Goal: Information Seeking & Learning: Learn about a topic

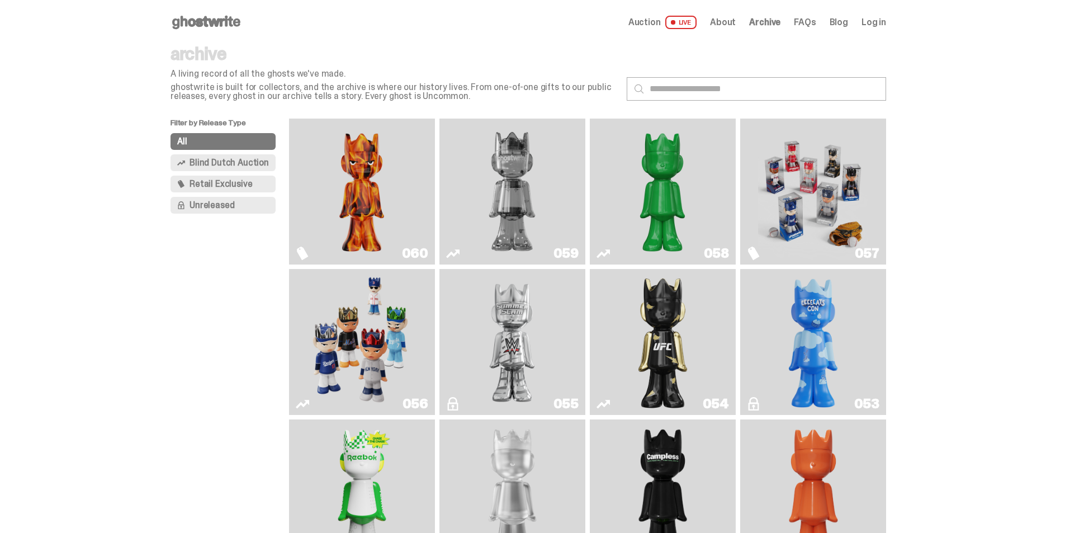
click at [521, 195] on img "Two" at bounding box center [512, 191] width 110 height 137
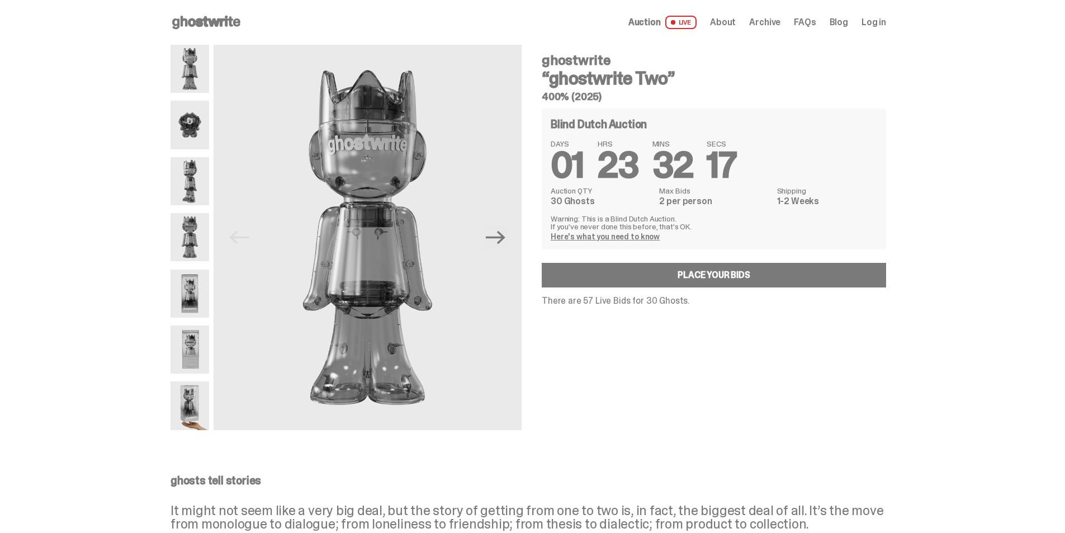
click at [195, 120] on img at bounding box center [189, 125] width 39 height 48
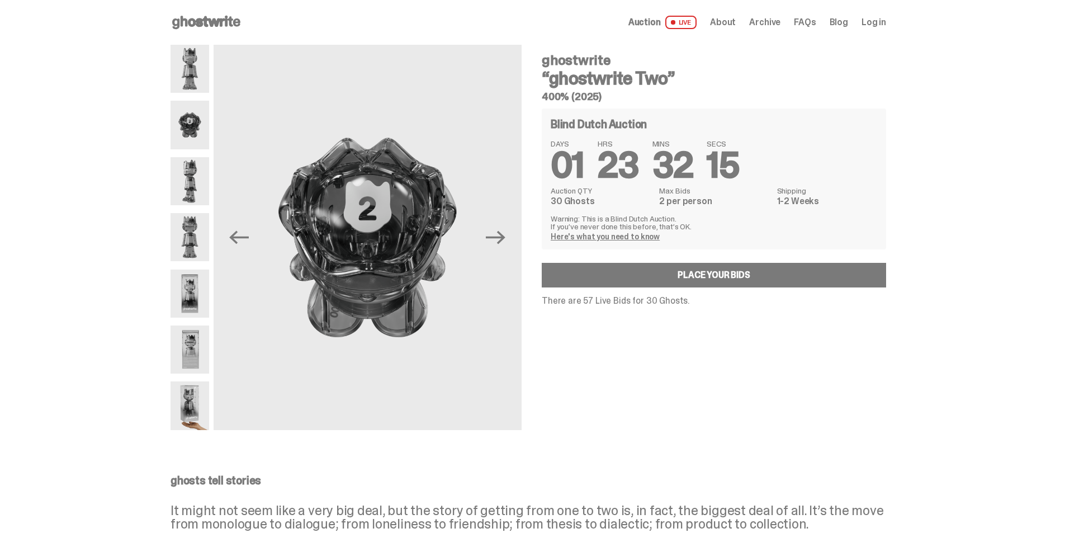
click at [193, 182] on img at bounding box center [189, 181] width 39 height 48
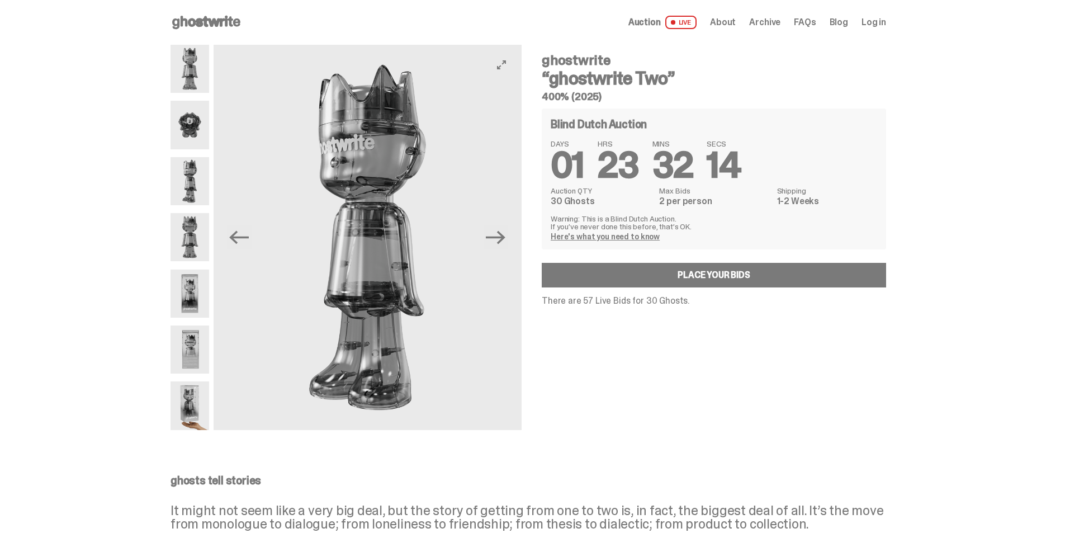
click at [362, 158] on img at bounding box center [368, 237] width 308 height 385
click at [202, 178] on img at bounding box center [189, 181] width 39 height 48
click at [197, 221] on img at bounding box center [189, 237] width 39 height 48
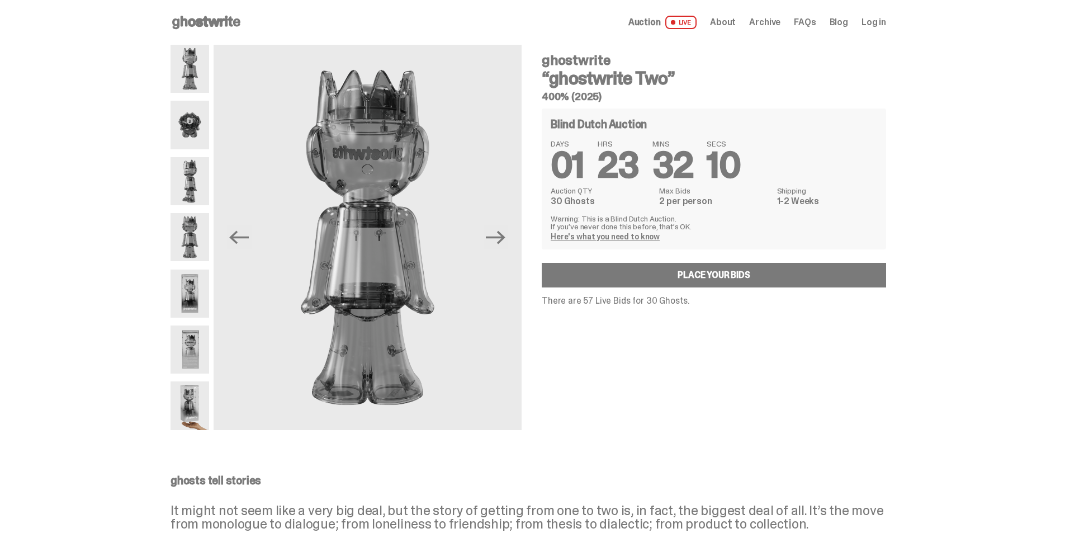
click at [196, 302] on img at bounding box center [189, 293] width 39 height 48
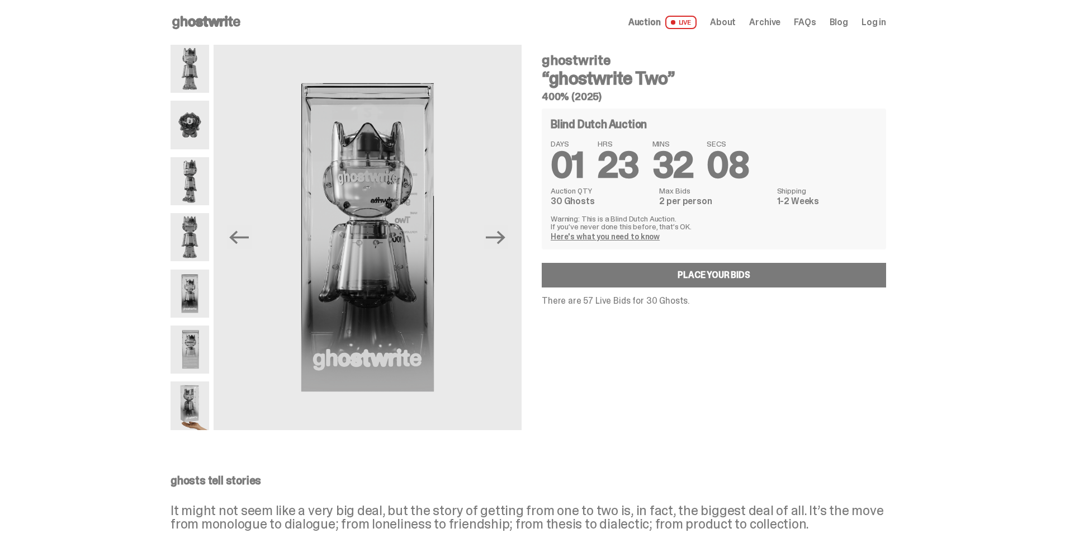
click at [198, 342] on img at bounding box center [189, 349] width 39 height 48
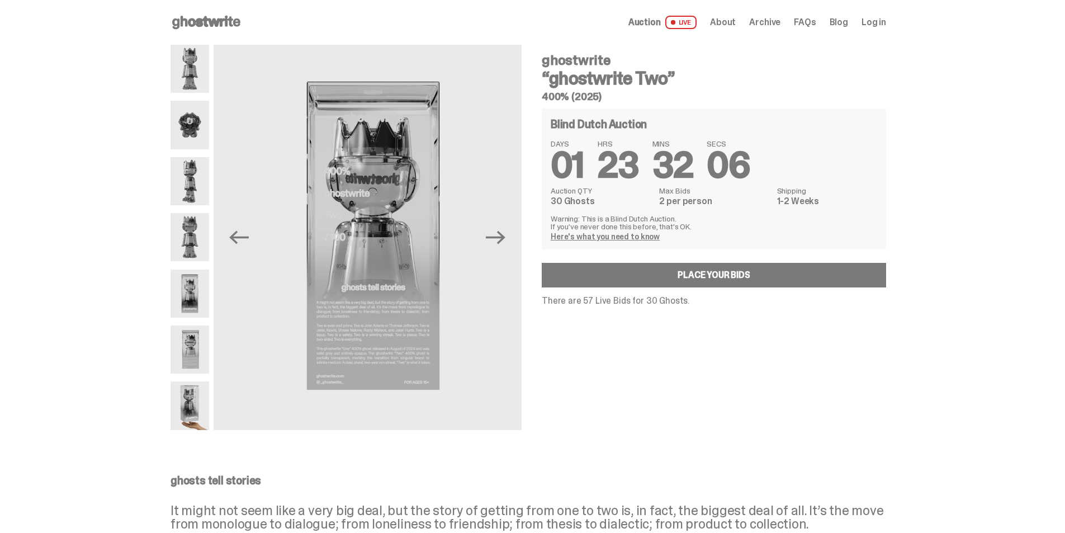
click at [186, 411] on img at bounding box center [189, 405] width 39 height 48
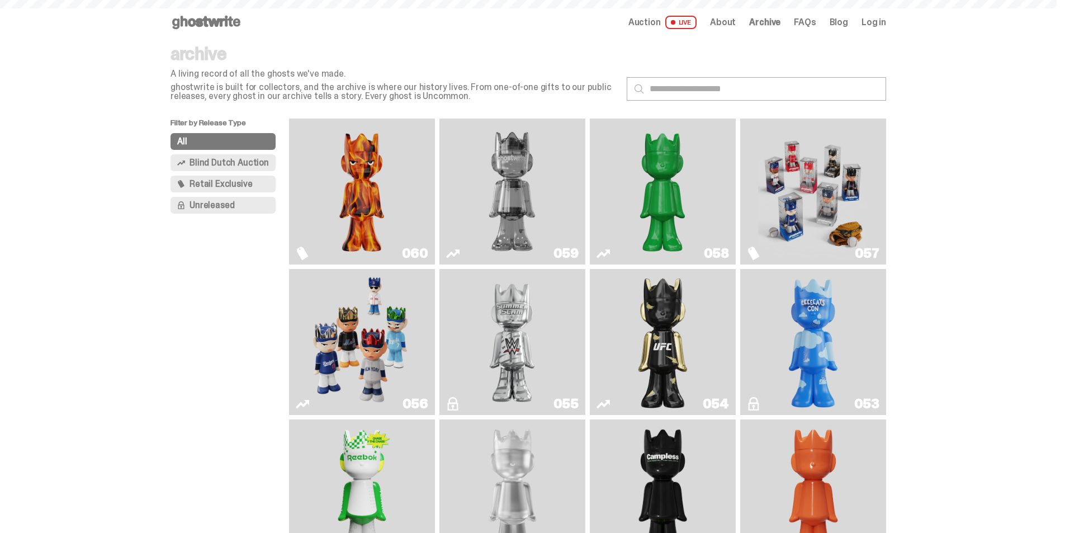
click at [528, 221] on img "Two" at bounding box center [512, 191] width 110 height 137
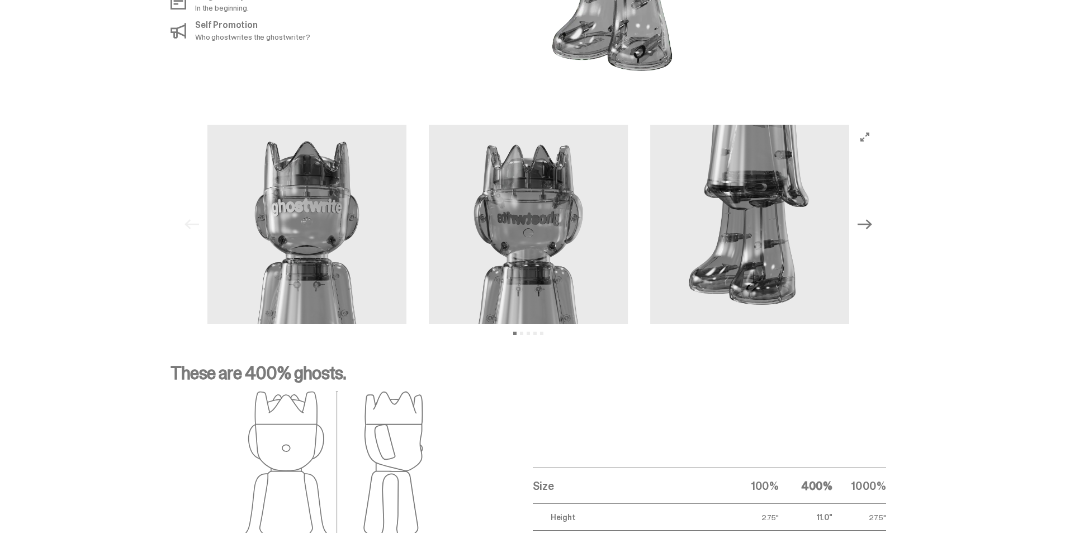
scroll to position [992, 0]
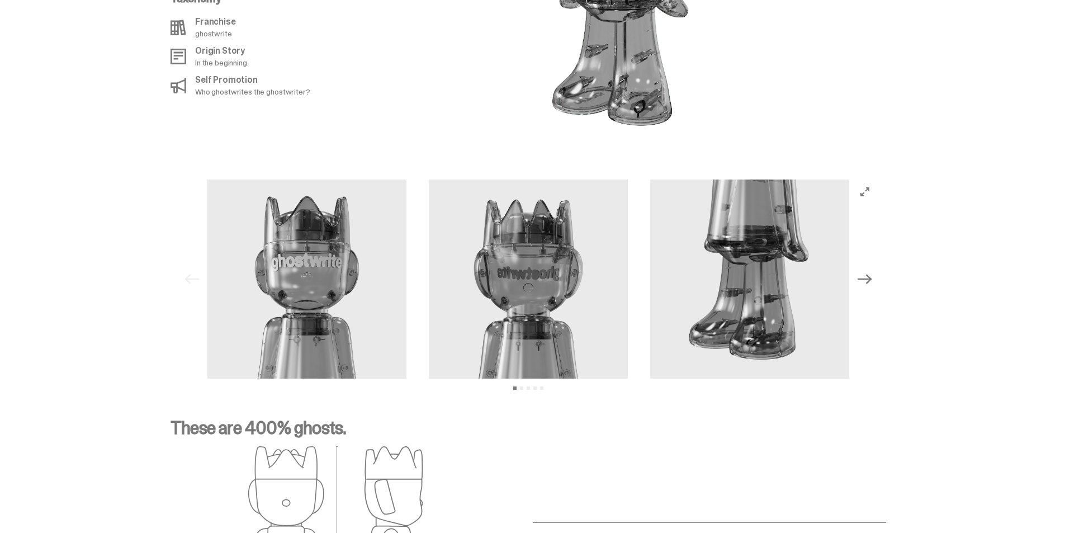
click at [865, 272] on icon "Next" at bounding box center [864, 279] width 15 height 15
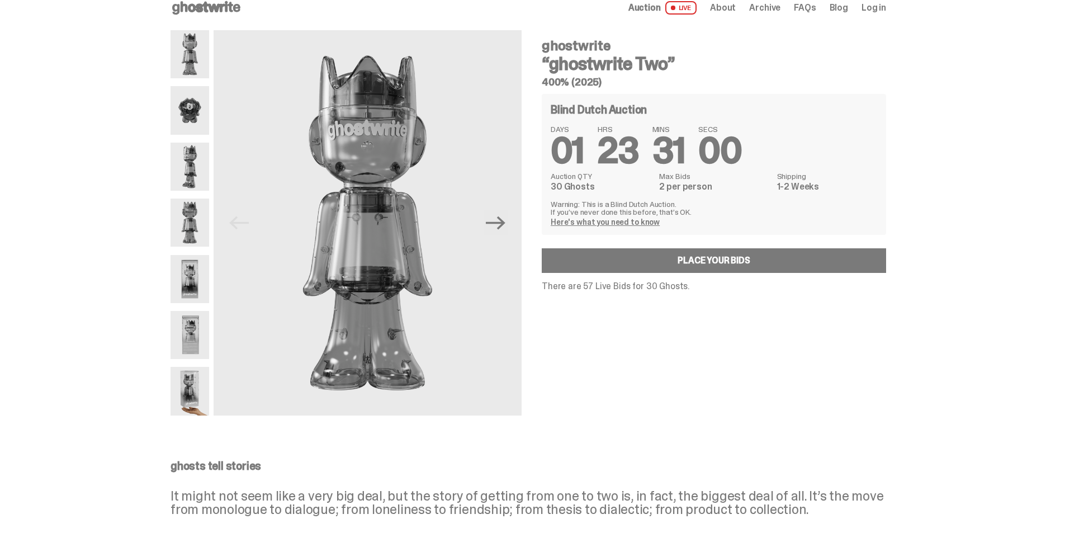
scroll to position [0, 0]
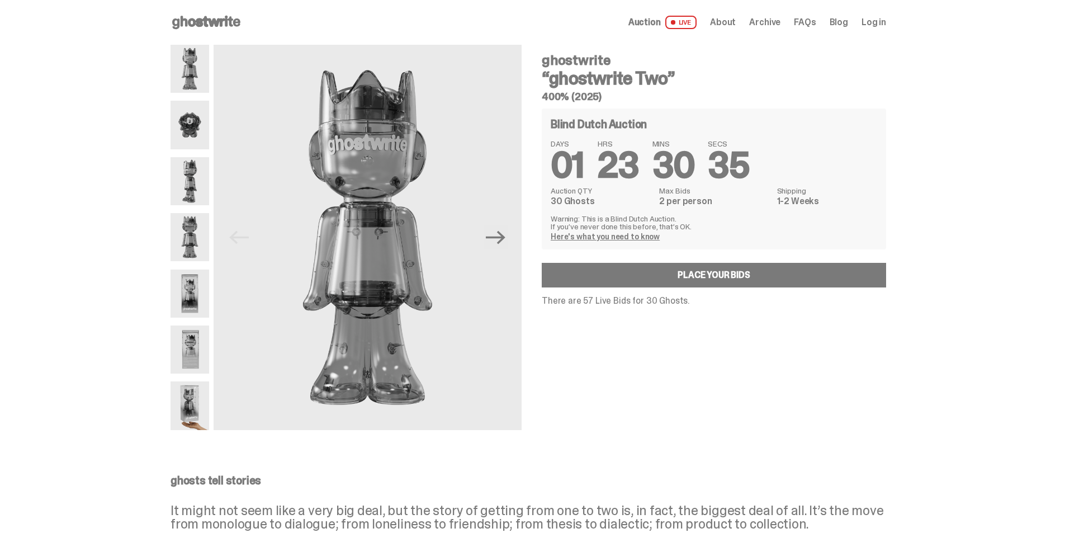
click at [186, 135] on img at bounding box center [189, 125] width 39 height 48
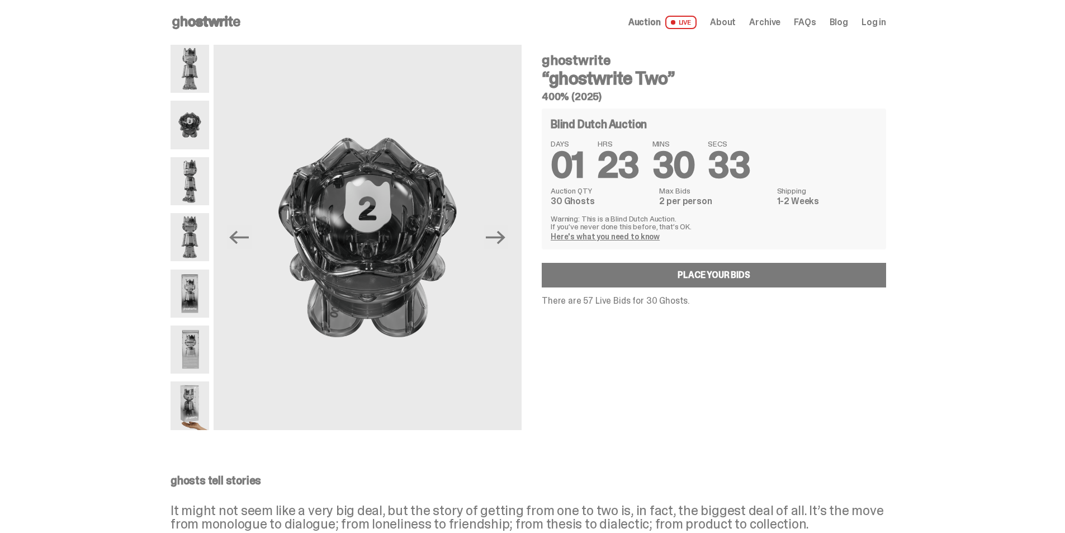
click at [197, 178] on img at bounding box center [189, 181] width 39 height 48
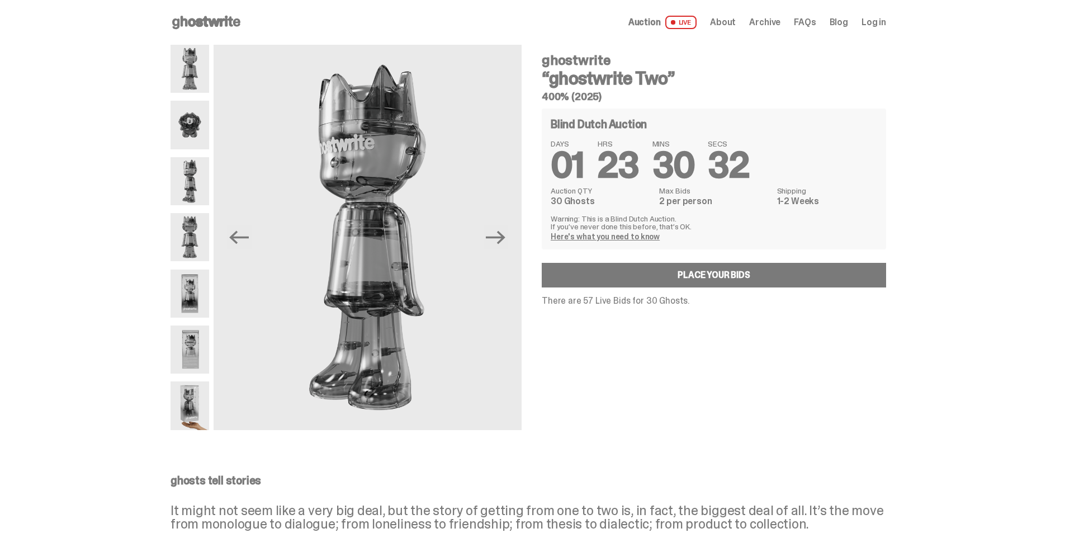
click at [206, 139] on img at bounding box center [189, 125] width 39 height 48
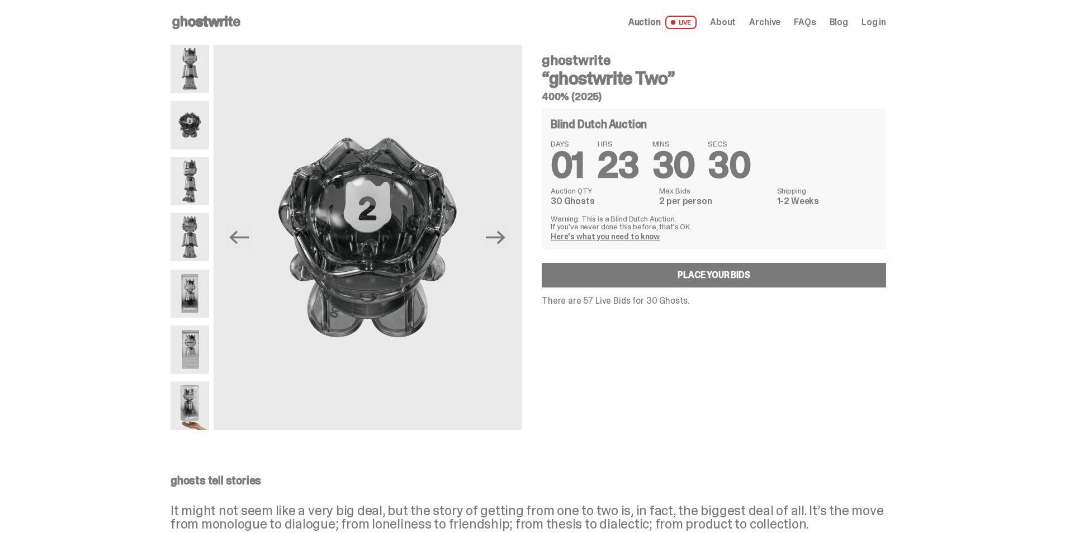
click at [199, 250] on img at bounding box center [189, 237] width 39 height 48
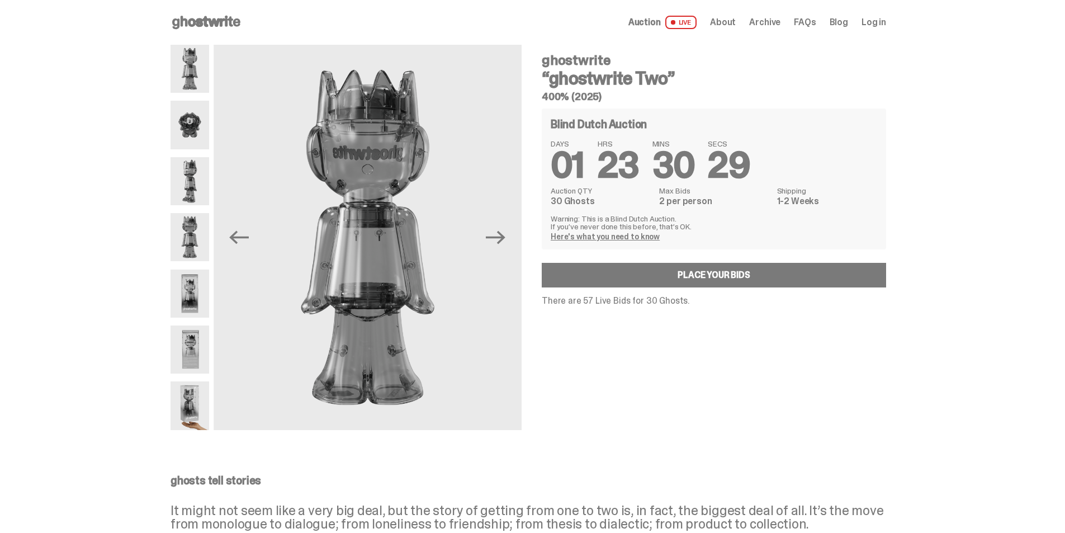
click at [200, 301] on img at bounding box center [189, 293] width 39 height 48
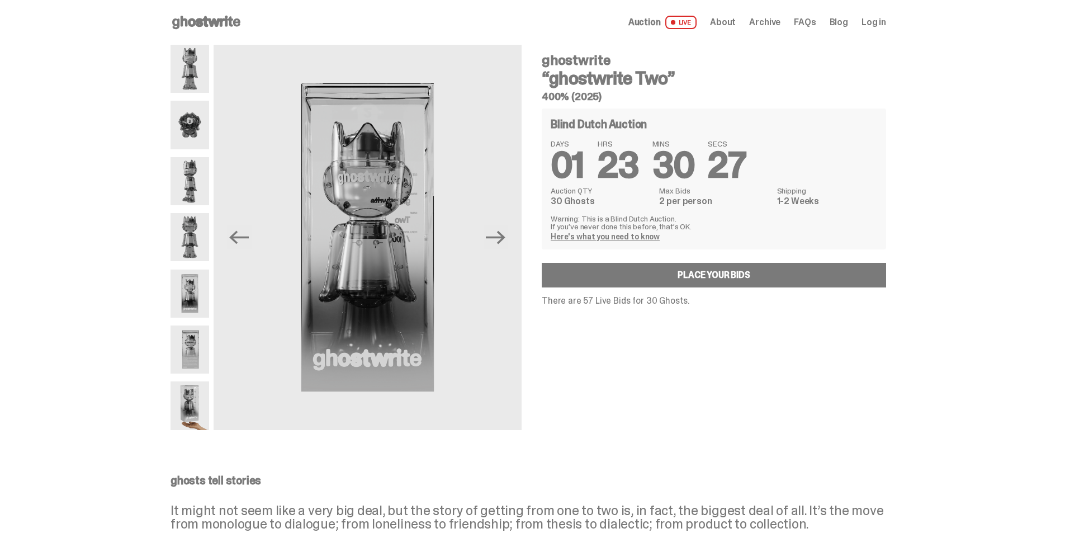
click at [200, 333] on img at bounding box center [189, 349] width 39 height 48
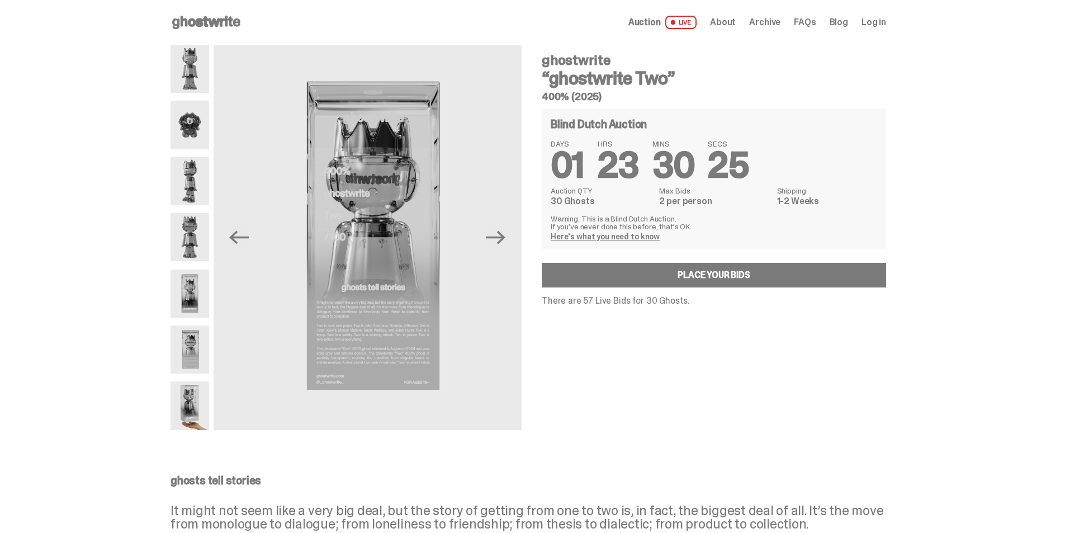
click at [194, 397] on img at bounding box center [189, 405] width 39 height 48
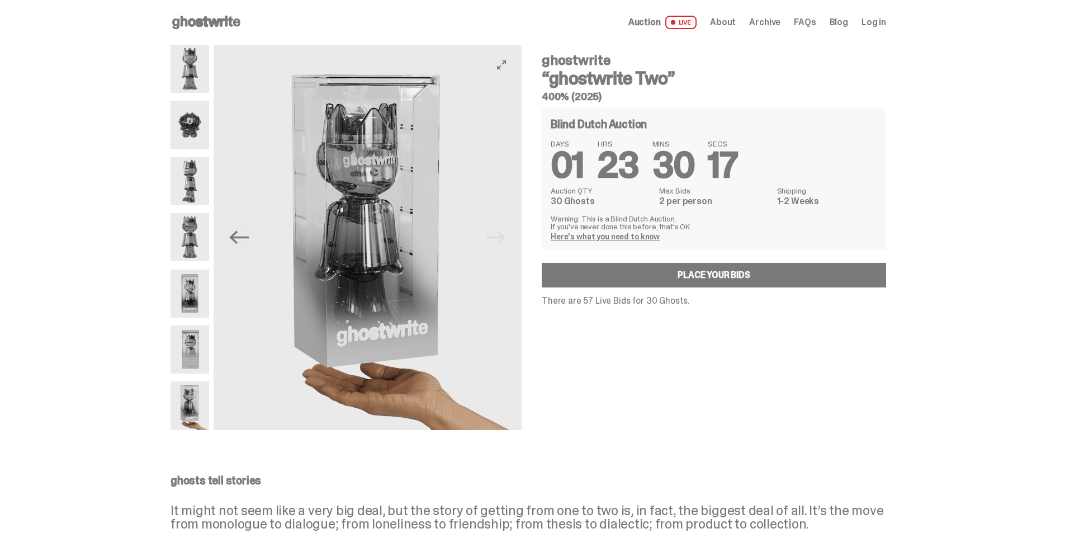
click at [394, 392] on img at bounding box center [368, 237] width 308 height 385
click at [381, 369] on img at bounding box center [366, 237] width 308 height 385
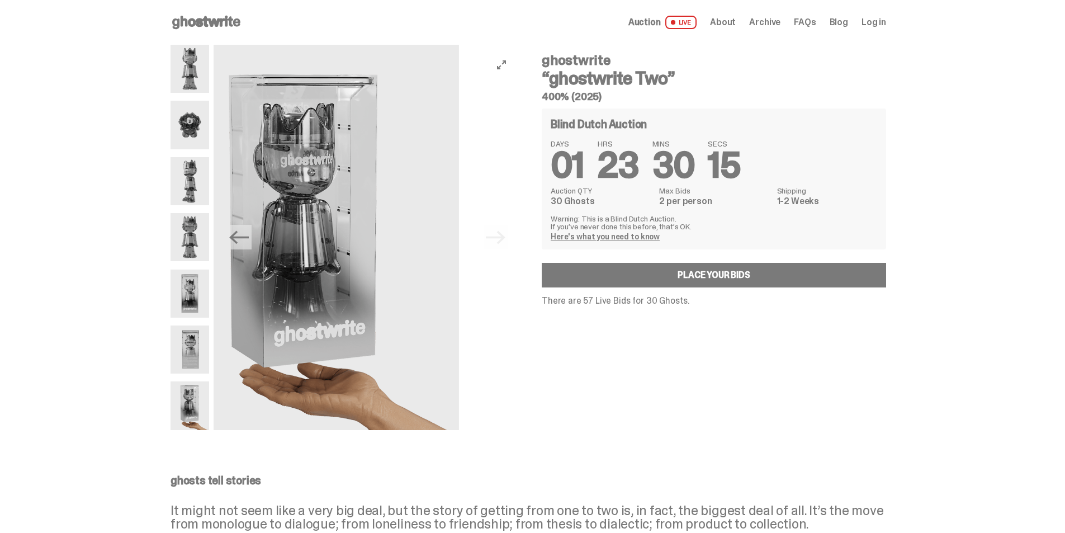
click at [281, 339] on img at bounding box center [305, 237] width 308 height 385
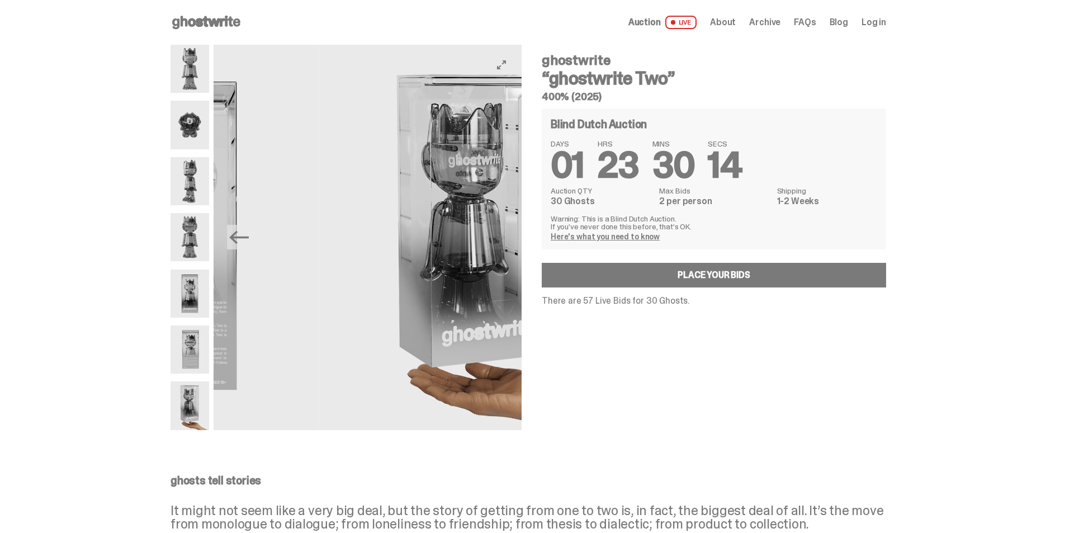
click at [503, 319] on img at bounding box center [473, 237] width 308 height 385
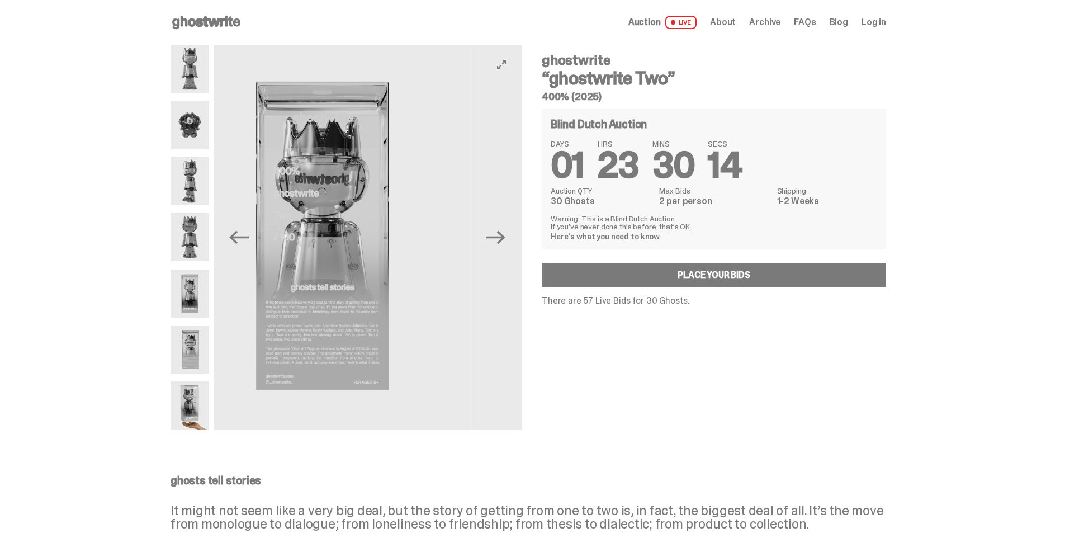
click at [310, 308] on img at bounding box center [317, 237] width 308 height 385
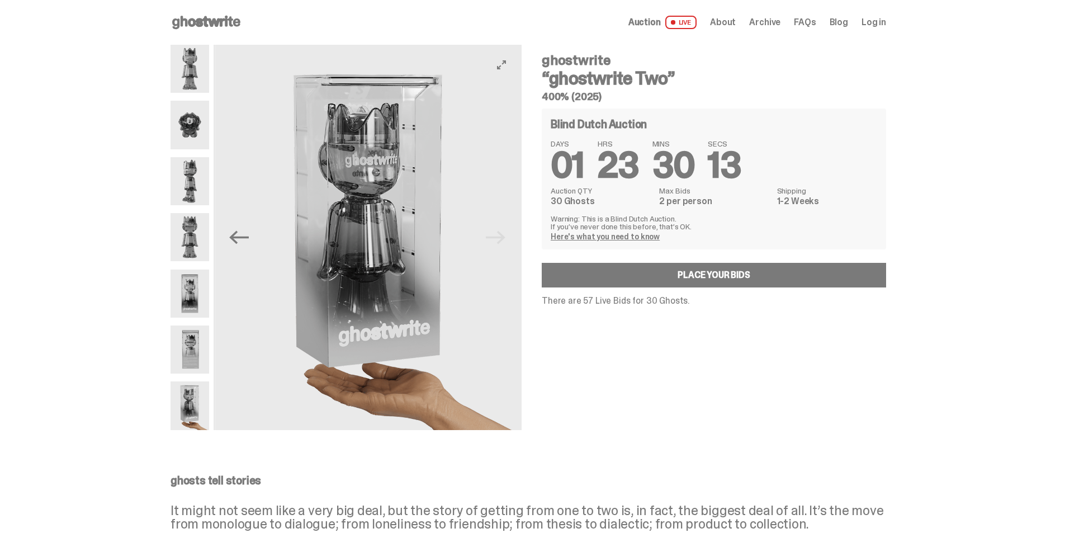
click at [366, 304] on img at bounding box center [370, 237] width 308 height 385
click at [366, 304] on img at bounding box center [369, 237] width 308 height 385
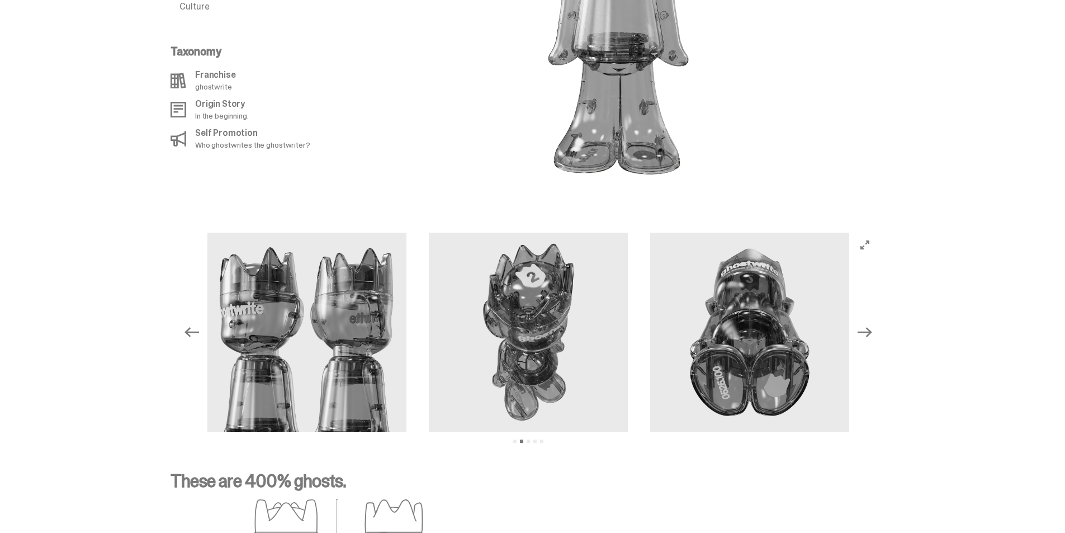
scroll to position [1118, 0]
